Goal: Task Accomplishment & Management: Use online tool/utility

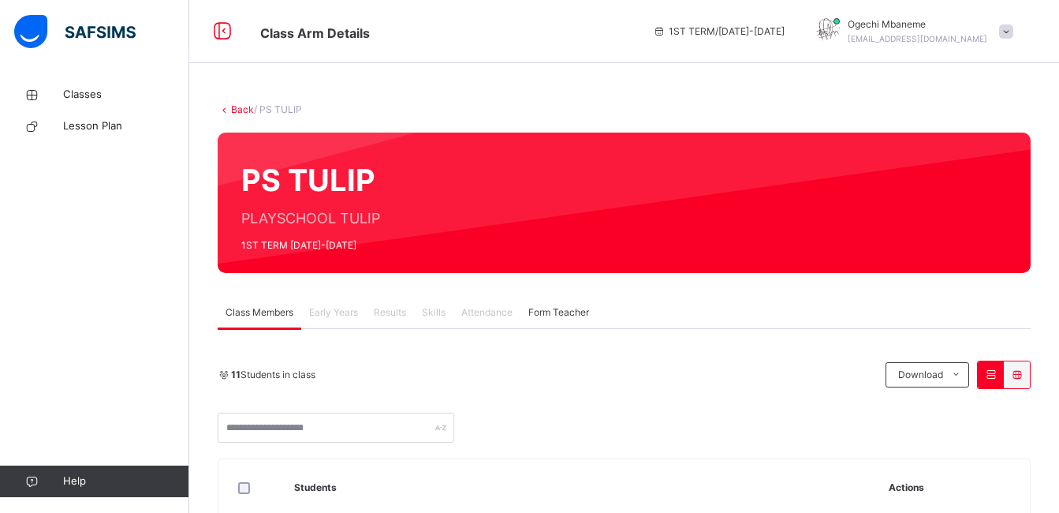
click at [435, 380] on div "11 Students in class" at bounding box center [548, 374] width 660 height 14
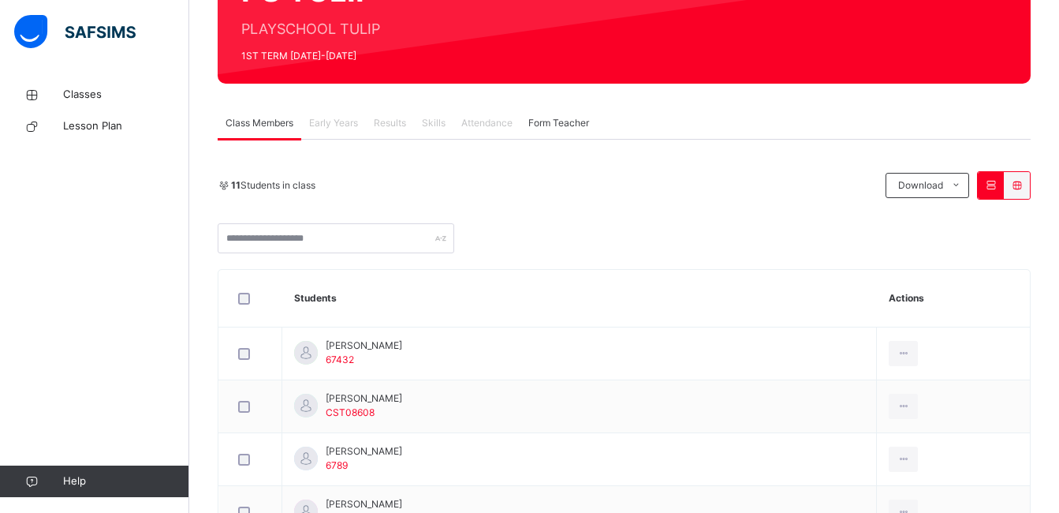
scroll to position [221, 0]
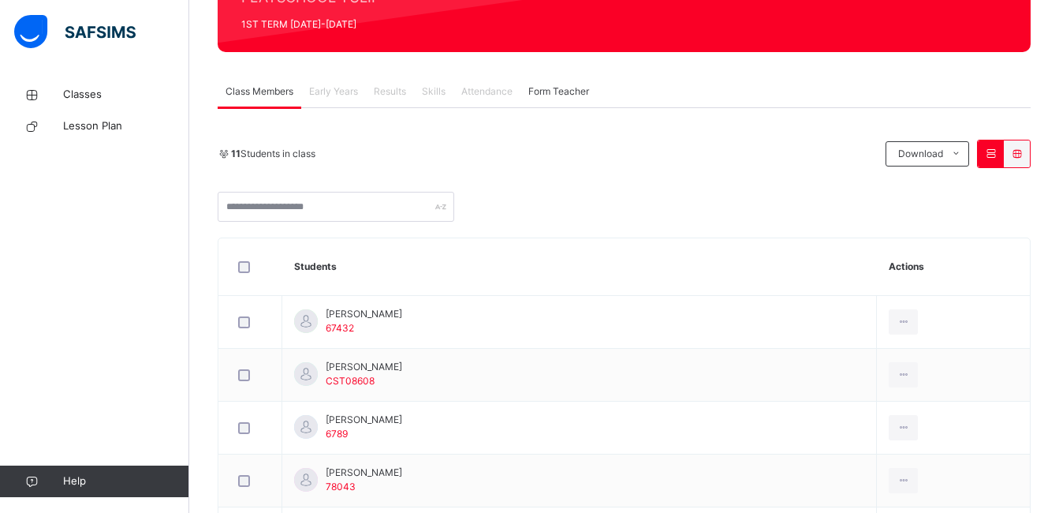
click at [504, 91] on span "Attendance" at bounding box center [486, 91] width 51 height 14
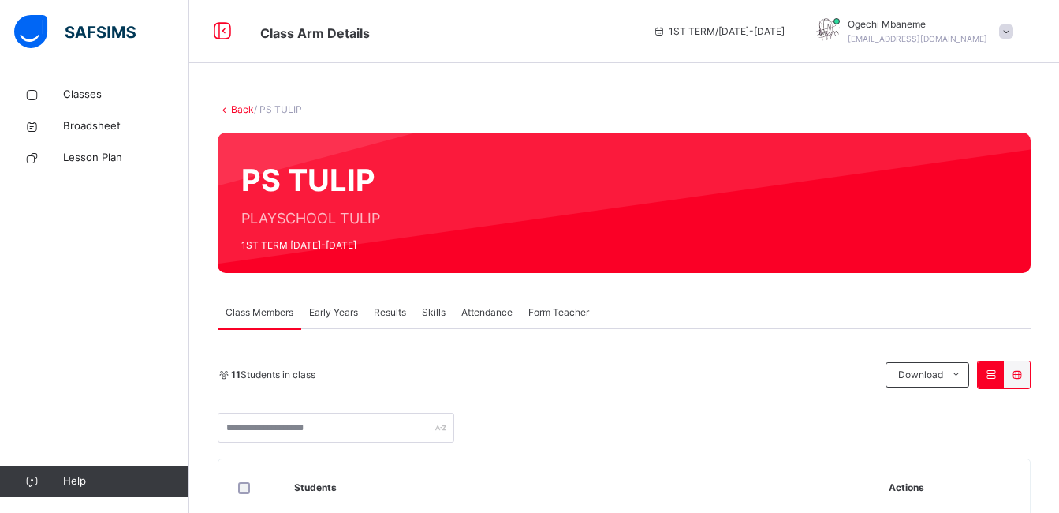
click at [494, 310] on span "Attendance" at bounding box center [486, 312] width 51 height 14
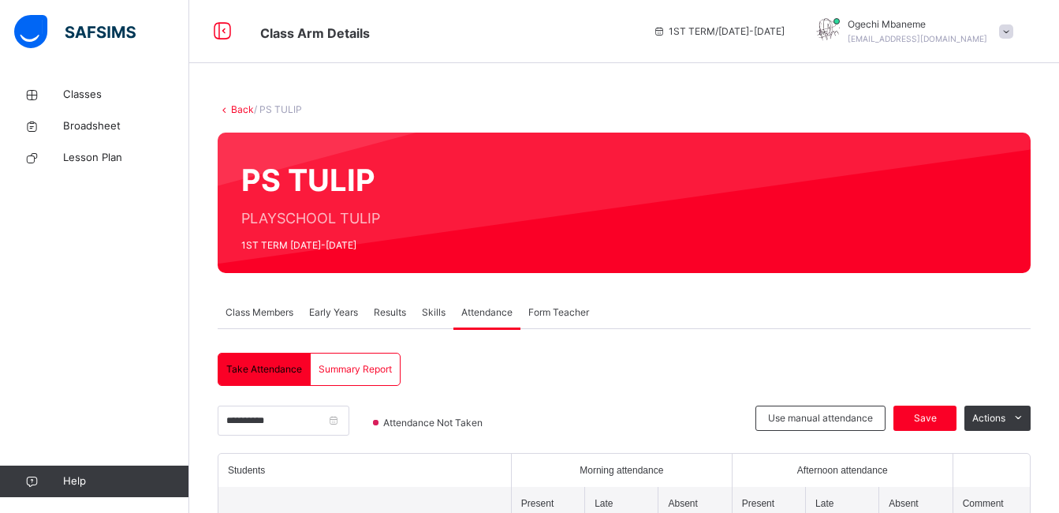
click at [640, 414] on div at bounding box center [630, 428] width 233 height 47
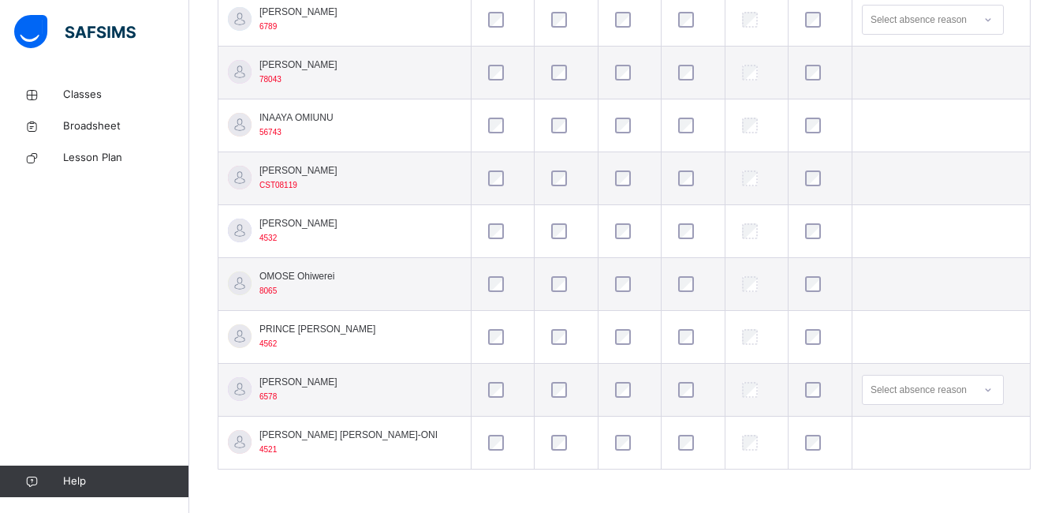
scroll to position [185, 0]
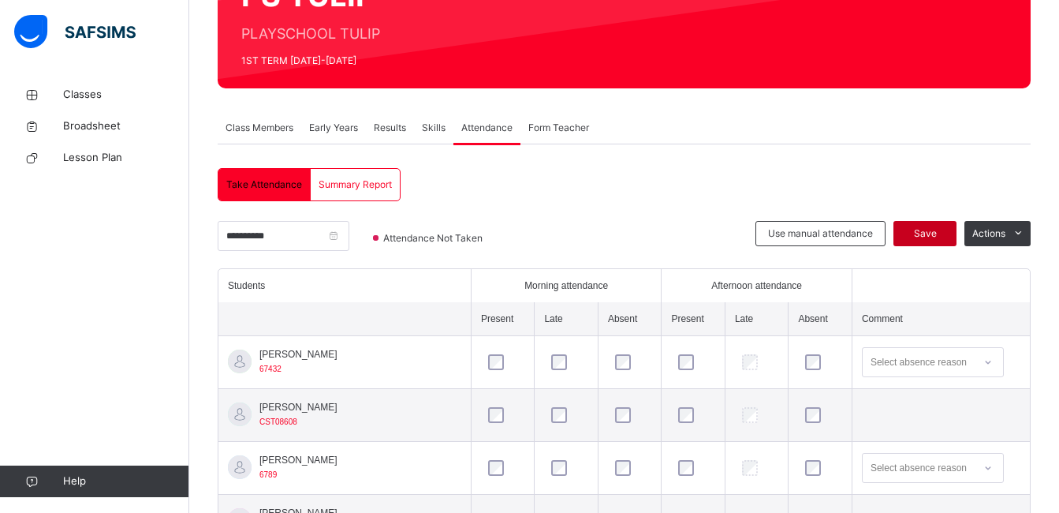
click at [926, 233] on span "Save" at bounding box center [924, 233] width 39 height 14
click at [274, 178] on span "Take Attendance" at bounding box center [264, 184] width 76 height 14
click at [278, 241] on input "**********" at bounding box center [284, 236] width 132 height 30
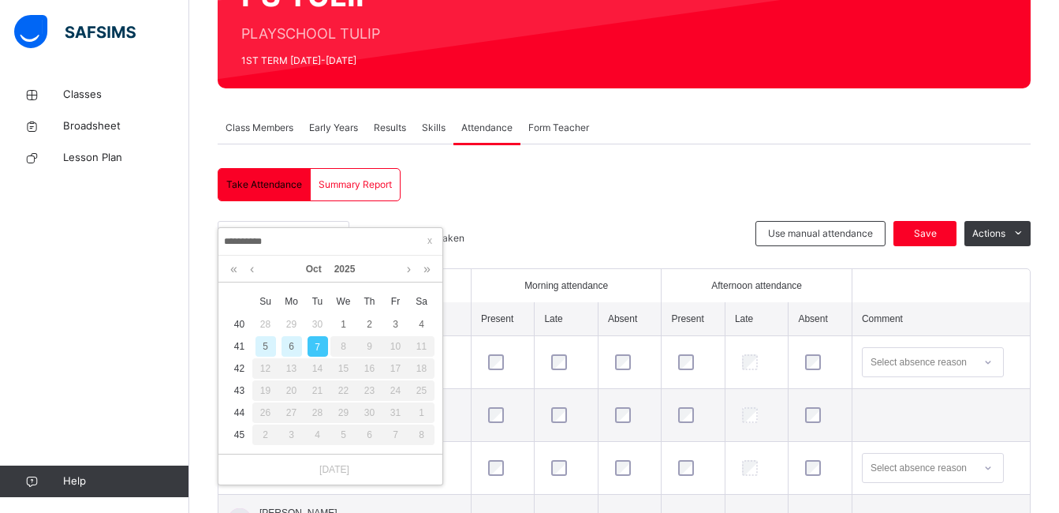
click at [291, 345] on div "6" at bounding box center [292, 346] width 21 height 21
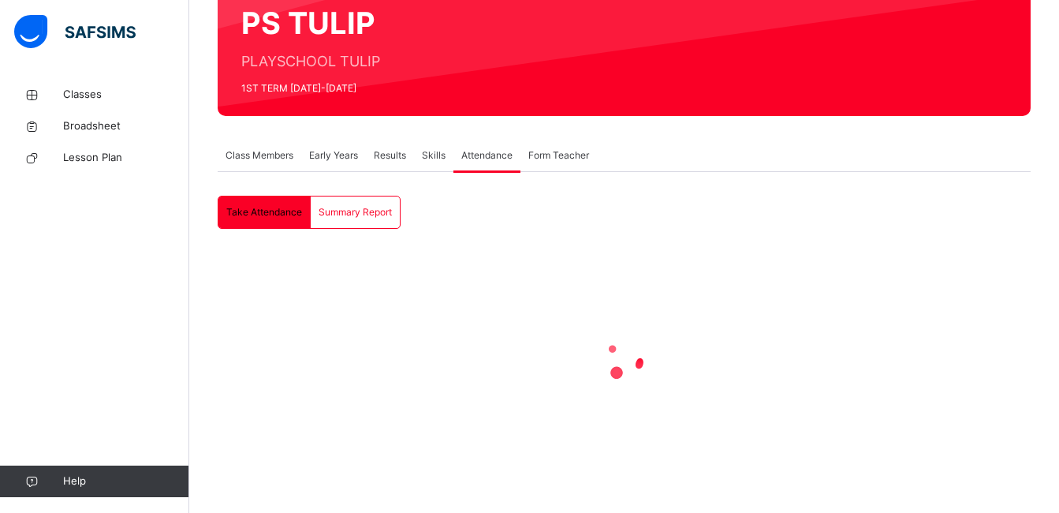
scroll to position [157, 0]
click at [367, 287] on div at bounding box center [624, 358] width 813 height 221
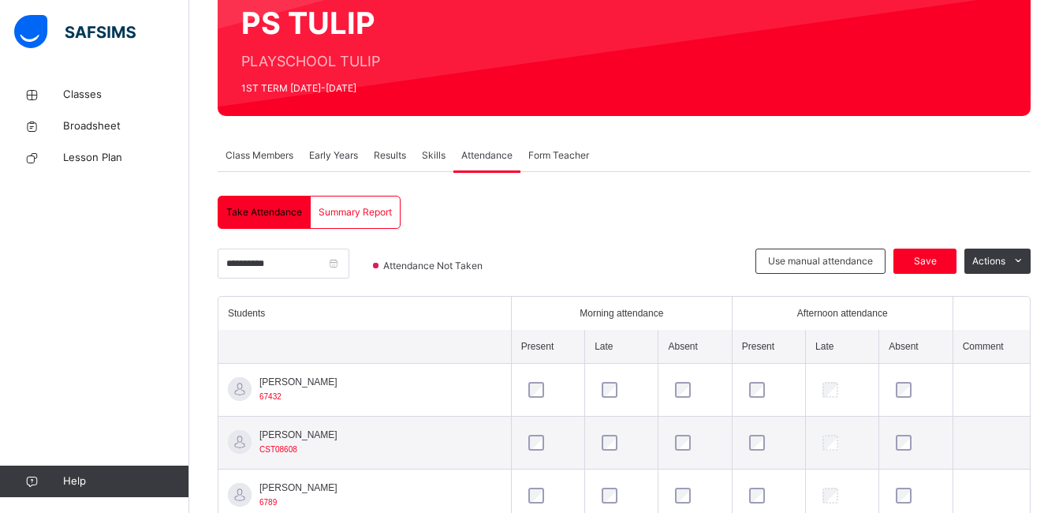
scroll to position [185, 0]
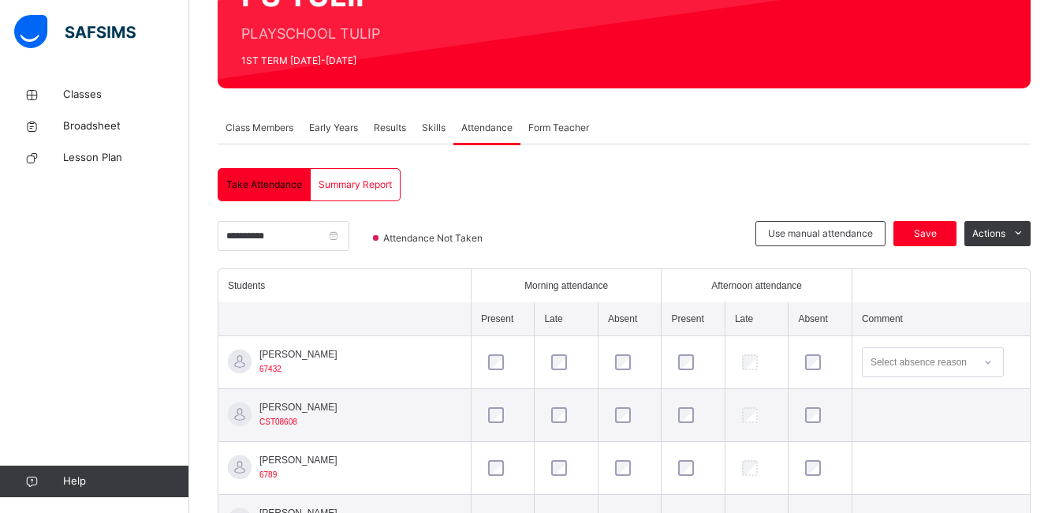
click at [800, 371] on div at bounding box center [820, 361] width 44 height 33
click at [297, 177] on span "Take Attendance" at bounding box center [264, 184] width 76 height 14
click at [945, 238] on span "Save" at bounding box center [924, 233] width 39 height 14
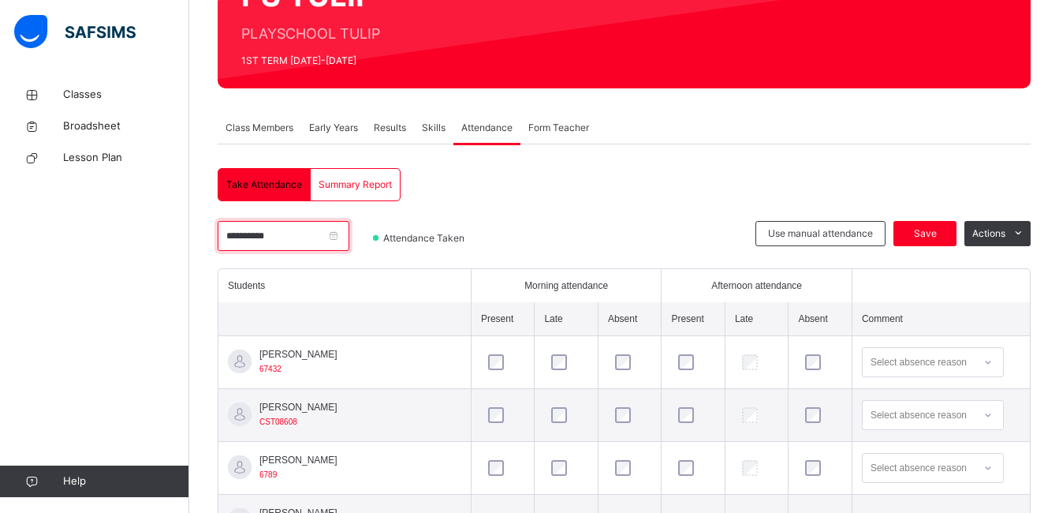
click at [315, 225] on input "**********" at bounding box center [284, 236] width 132 height 30
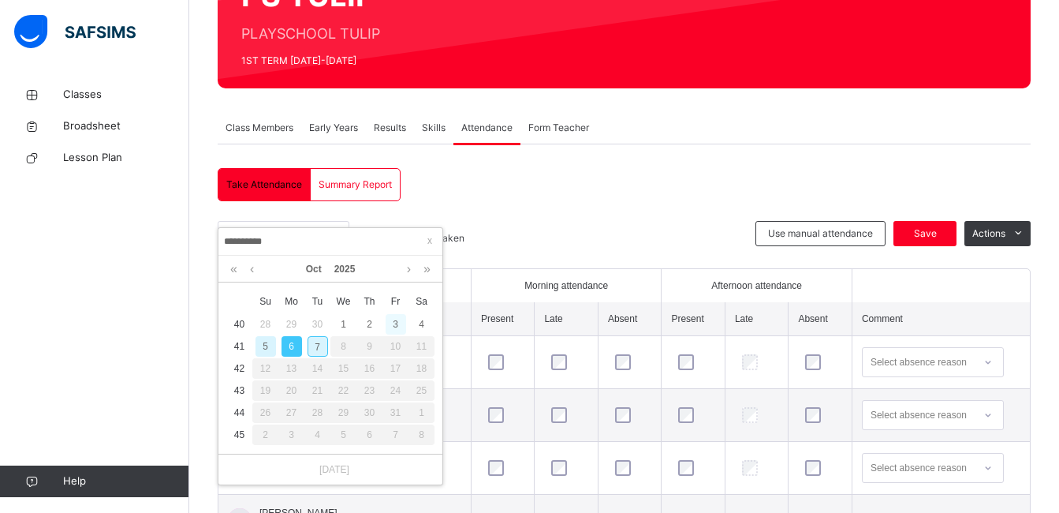
click at [394, 324] on div "3" at bounding box center [396, 324] width 21 height 21
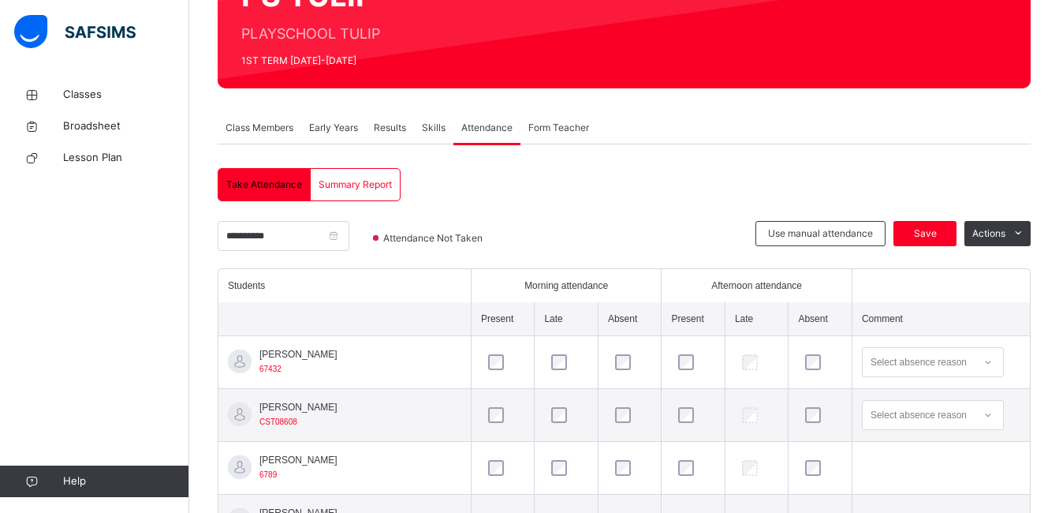
click at [686, 232] on div at bounding box center [630, 244] width 233 height 47
click at [926, 229] on span "Save" at bounding box center [924, 233] width 39 height 14
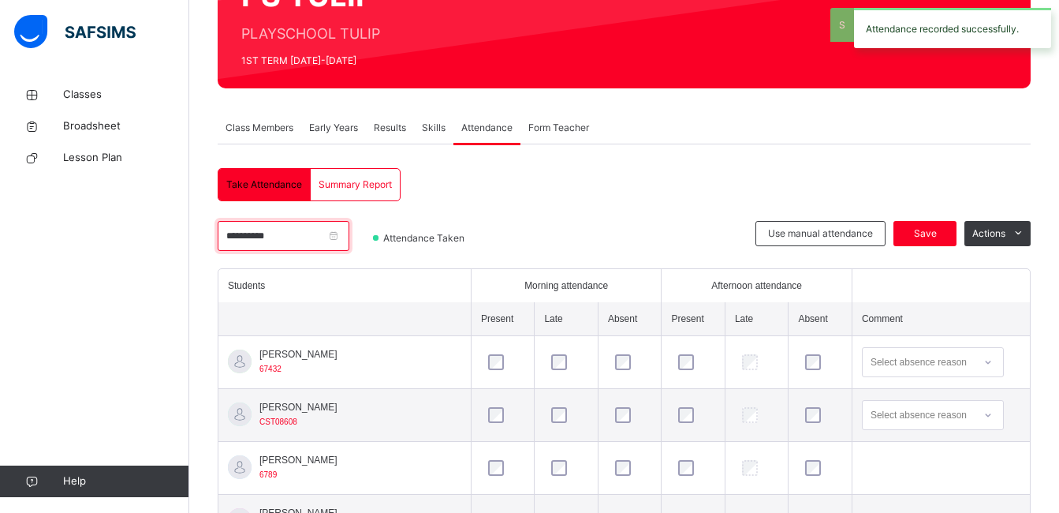
click at [348, 238] on input "**********" at bounding box center [284, 236] width 132 height 30
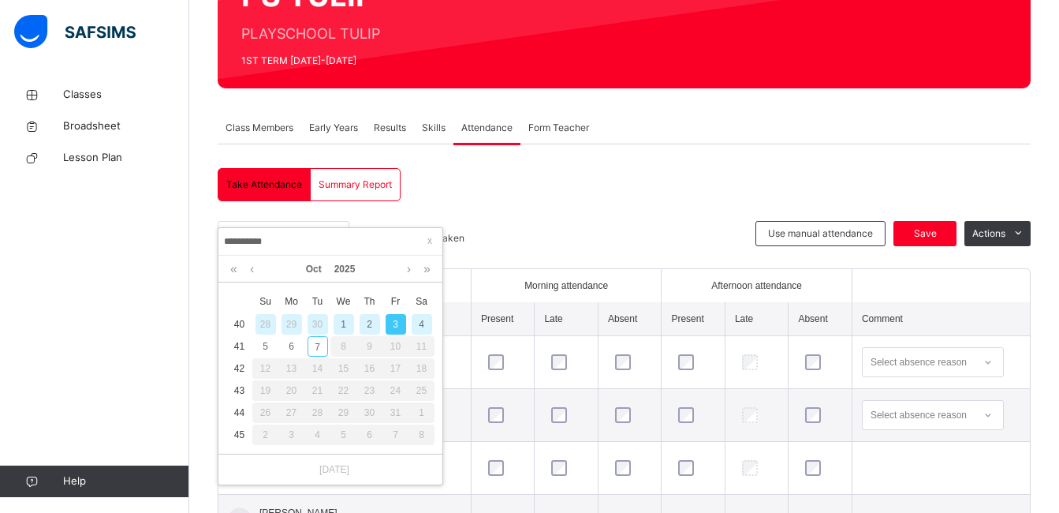
click at [375, 323] on div "2" at bounding box center [370, 324] width 21 height 21
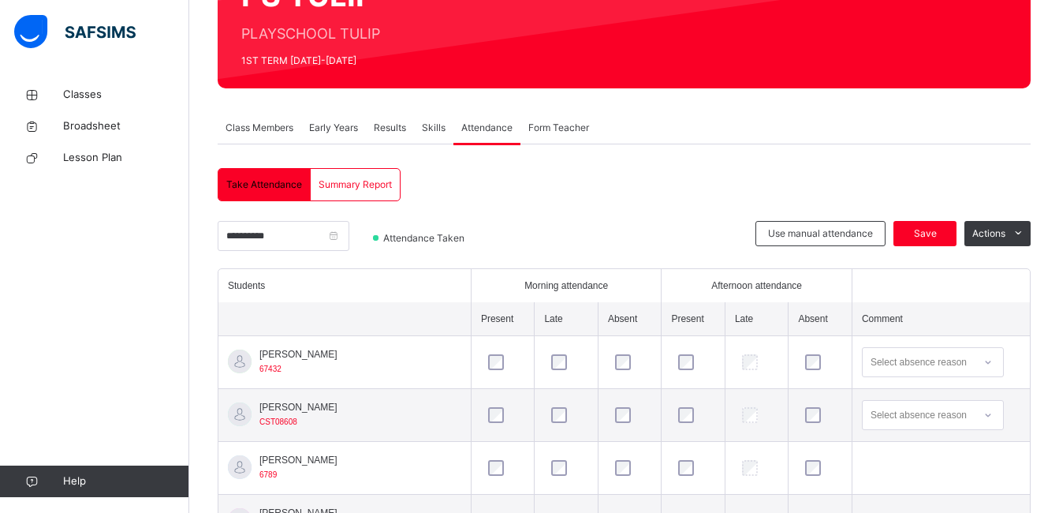
click at [47, 8] on div at bounding box center [93, 31] width 189 height 63
